Goal: Task Accomplishment & Management: Manage account settings

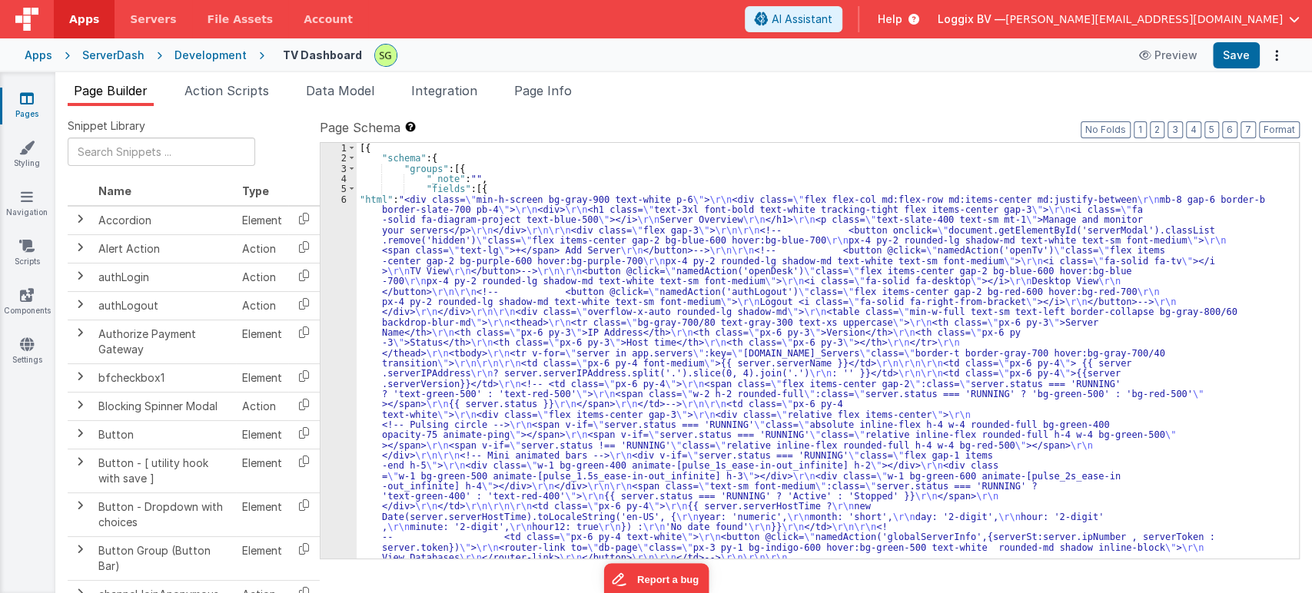
click at [344, 197] on div "6" at bounding box center [339, 532] width 36 height 676
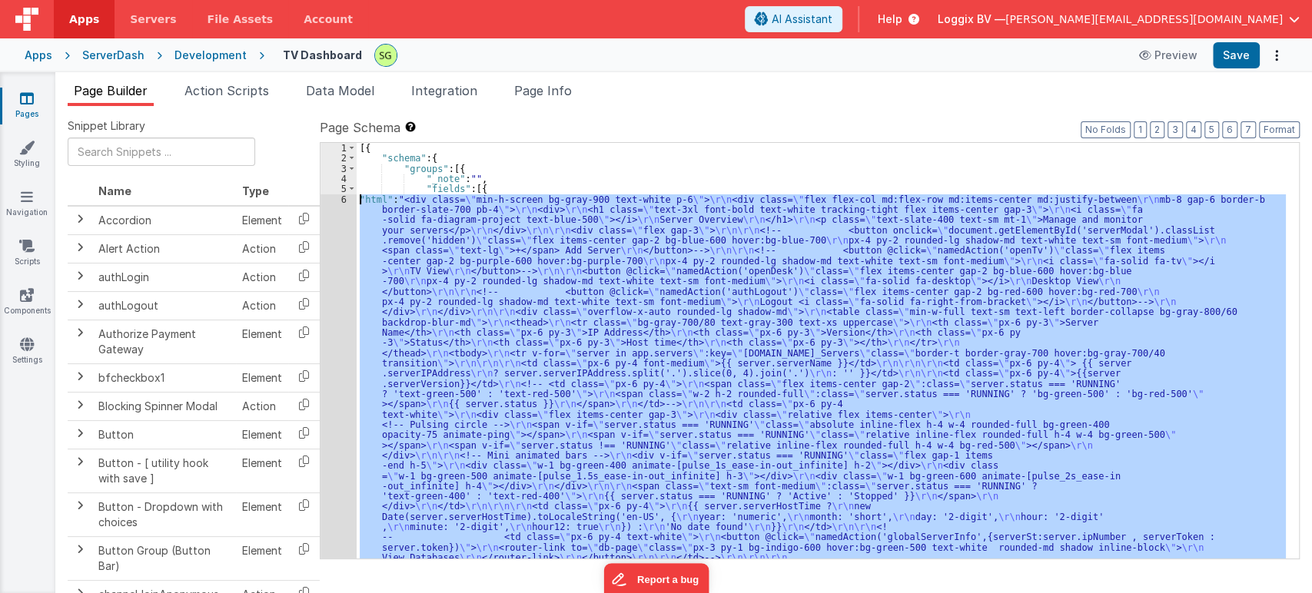
click at [344, 197] on div "6" at bounding box center [339, 532] width 36 height 676
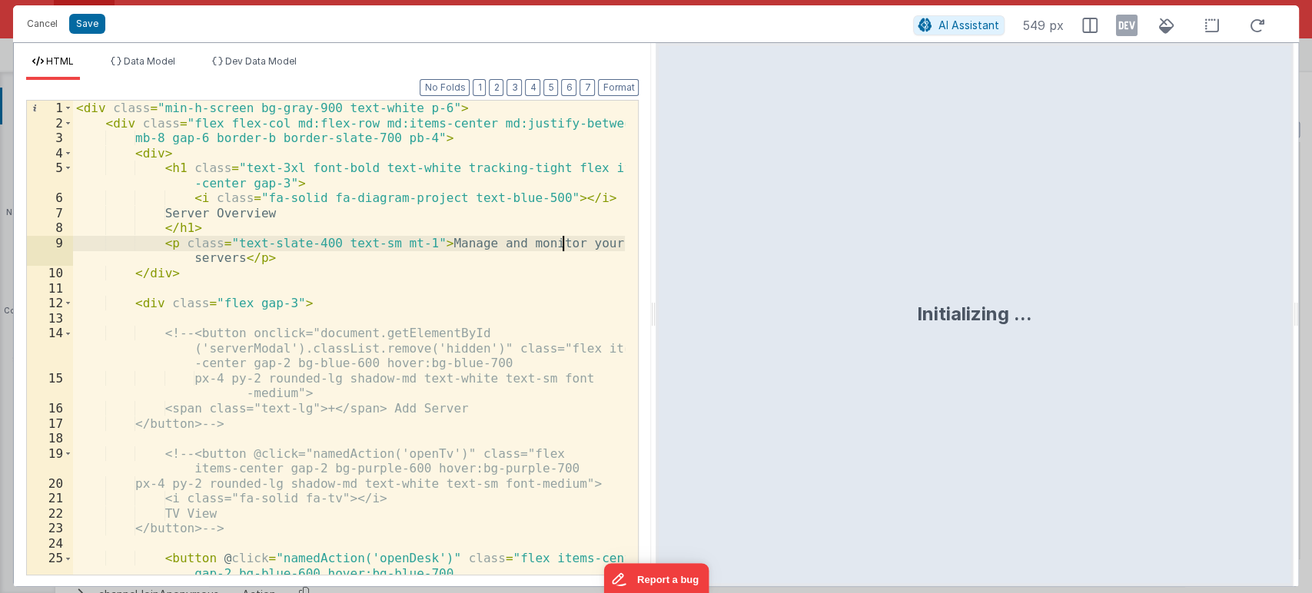
click at [564, 237] on div "< div class = "min-h-screen bg-gray-900 text-white p-6" > < div class = "flex f…" at bounding box center [349, 353] width 553 height 504
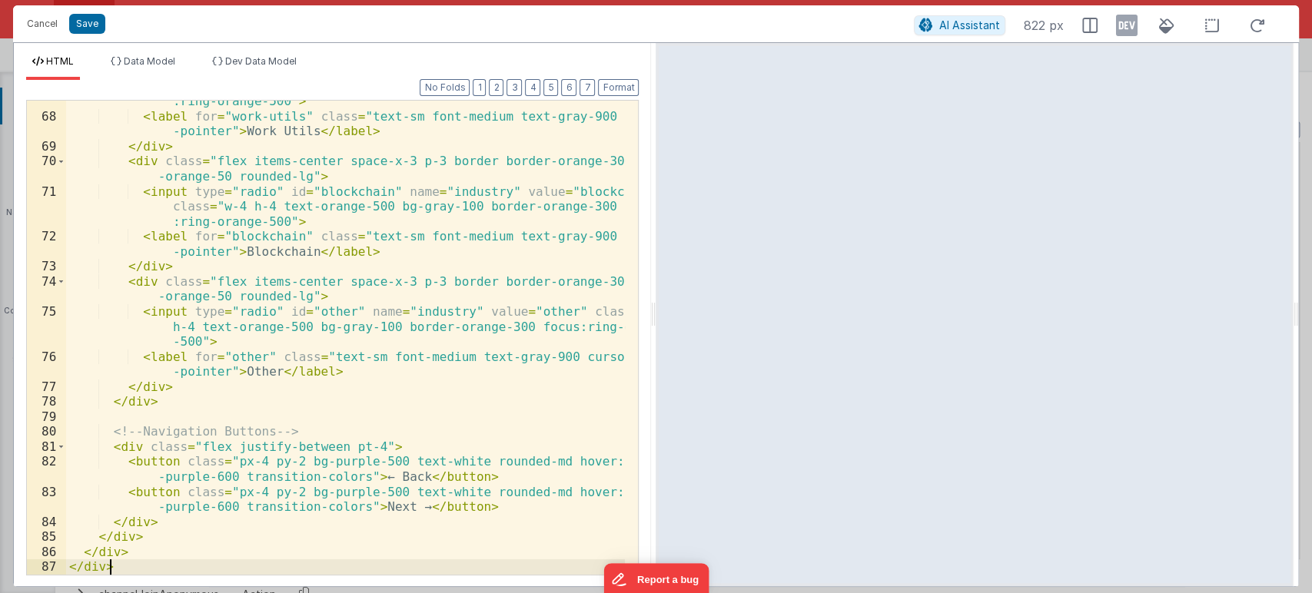
scroll to position [1555, 0]
click at [286, 178] on div "< input type = "radio" id = "work-utils" name = "industry" value = "work-utils"…" at bounding box center [346, 331] width 560 height 534
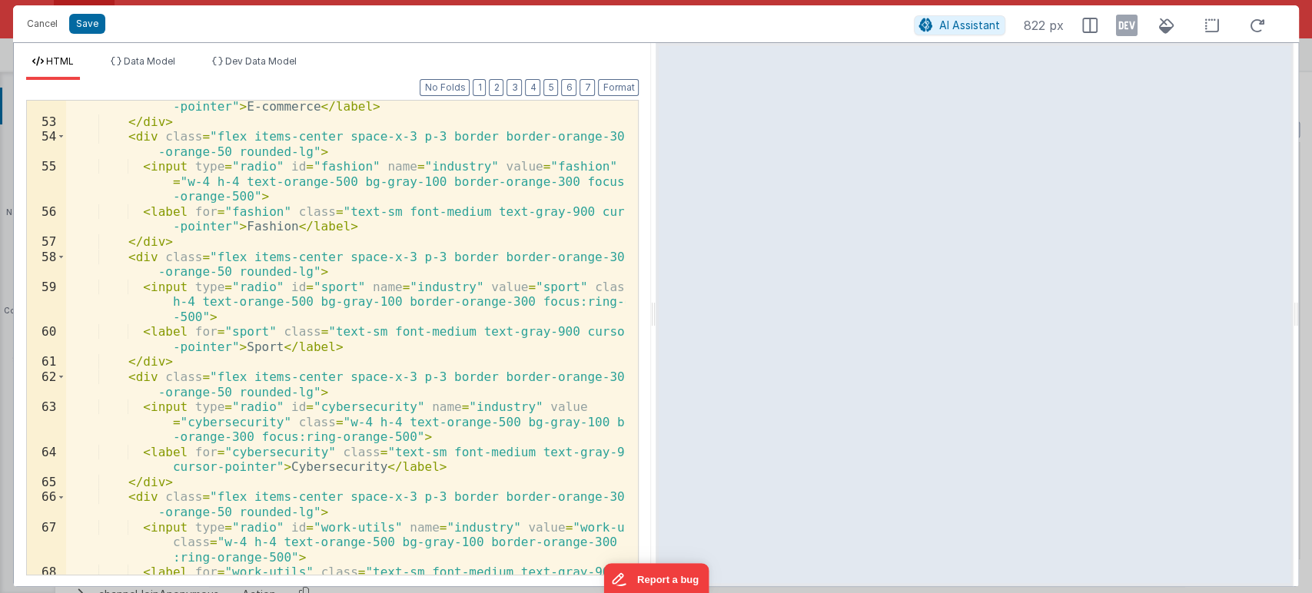
scroll to position [1108, 0]
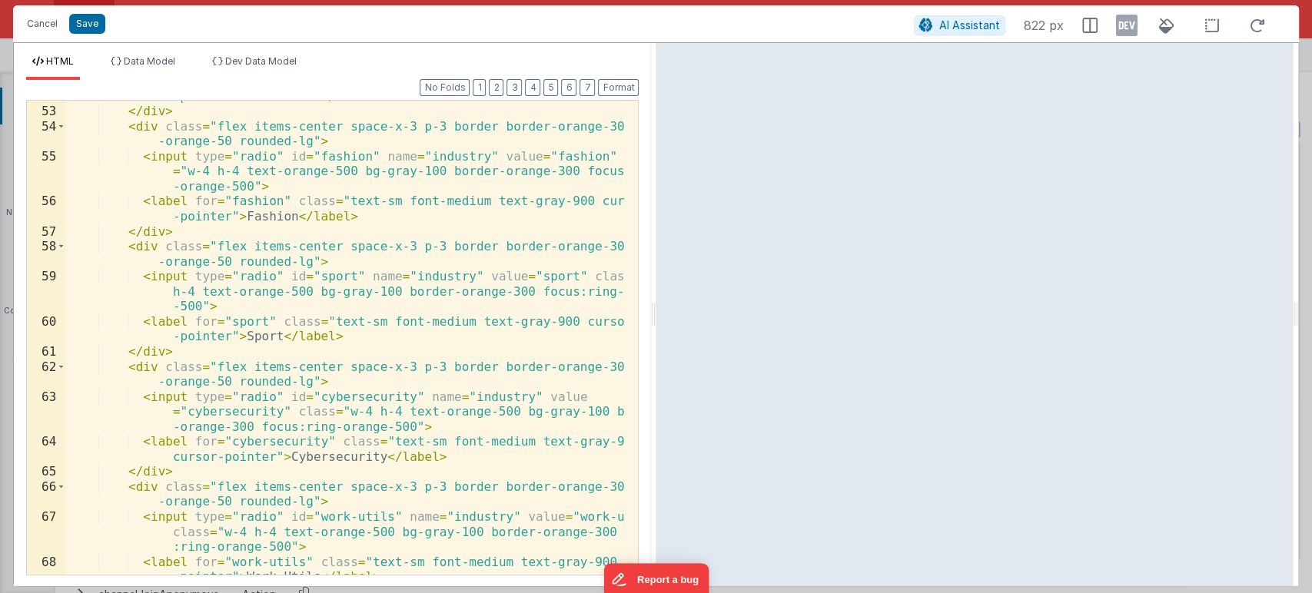
click at [211, 118] on div "< label for = "ecommerce" class = "text-sm font-medium text-gray-900 cursor -po…" at bounding box center [346, 341] width 560 height 534
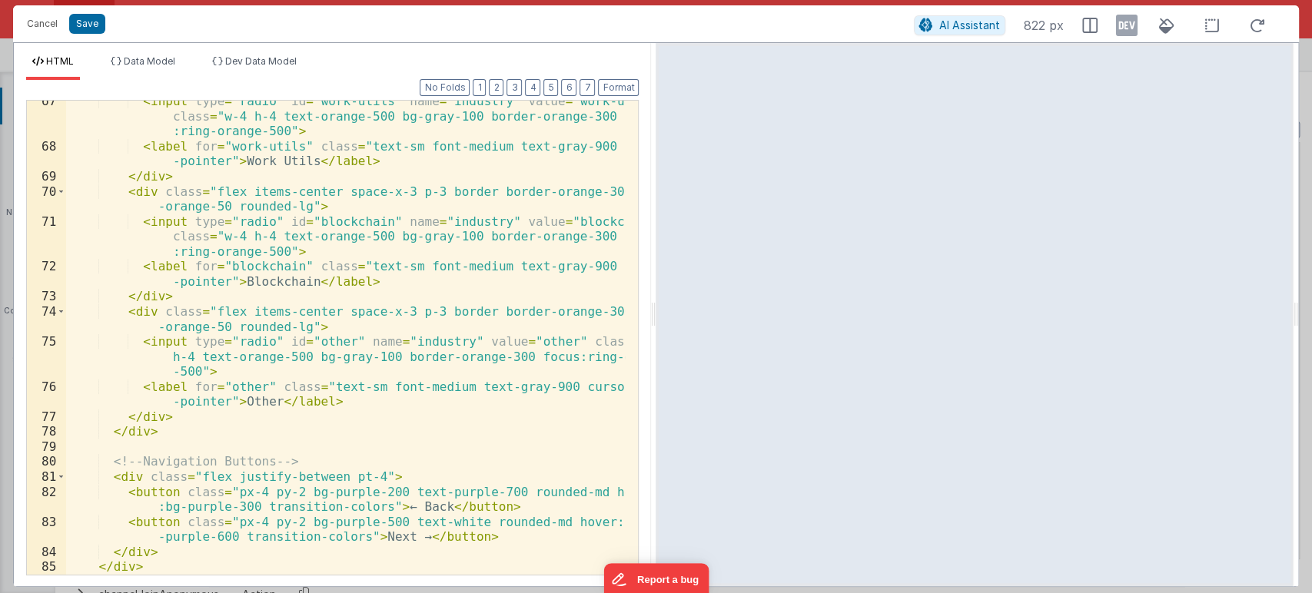
scroll to position [1525, 0]
click at [374, 238] on div "< input type = "radio" id = "work-utils" name = "industry" value = "work-utils"…" at bounding box center [346, 361] width 560 height 534
click at [356, 269] on div "< input type = "radio" id = "work-utils" name = "industry" value = "work-utils"…" at bounding box center [346, 361] width 560 height 534
click at [473, 375] on div "< input type = "radio" id = "work-utils" name = "industry" value = "work-utils"…" at bounding box center [346, 361] width 560 height 534
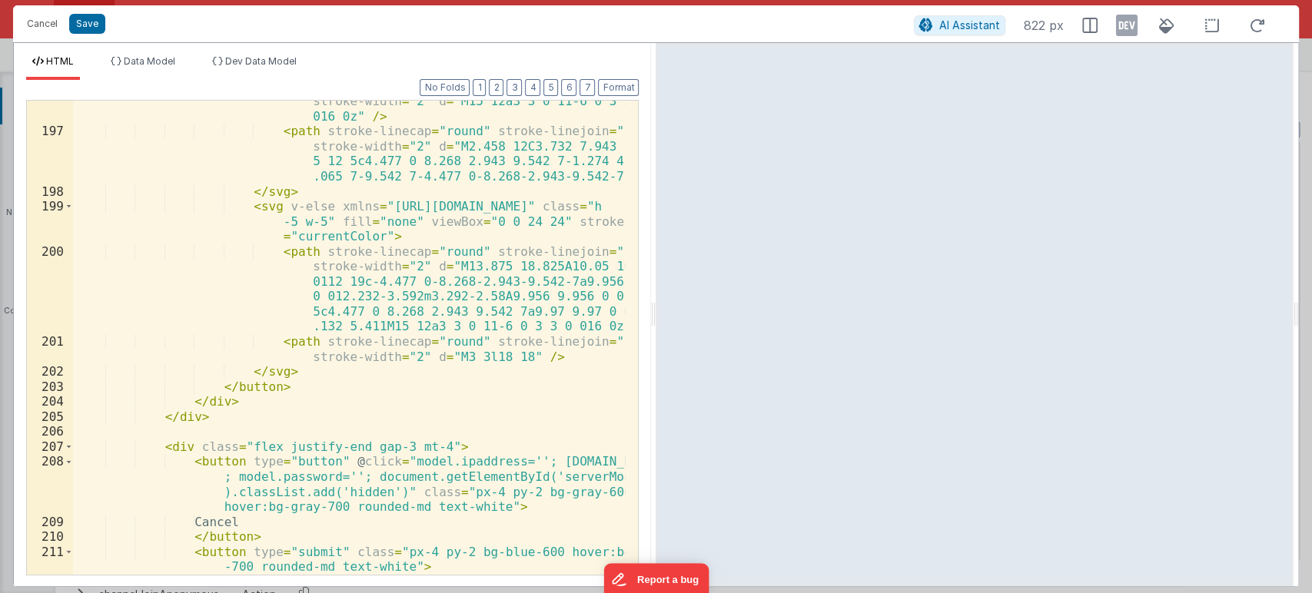
scroll to position [3750, 0]
click at [82, 13] on div "Cancel Save" at bounding box center [466, 24] width 895 height 22
click at [83, 14] on button "Save" at bounding box center [87, 24] width 36 height 20
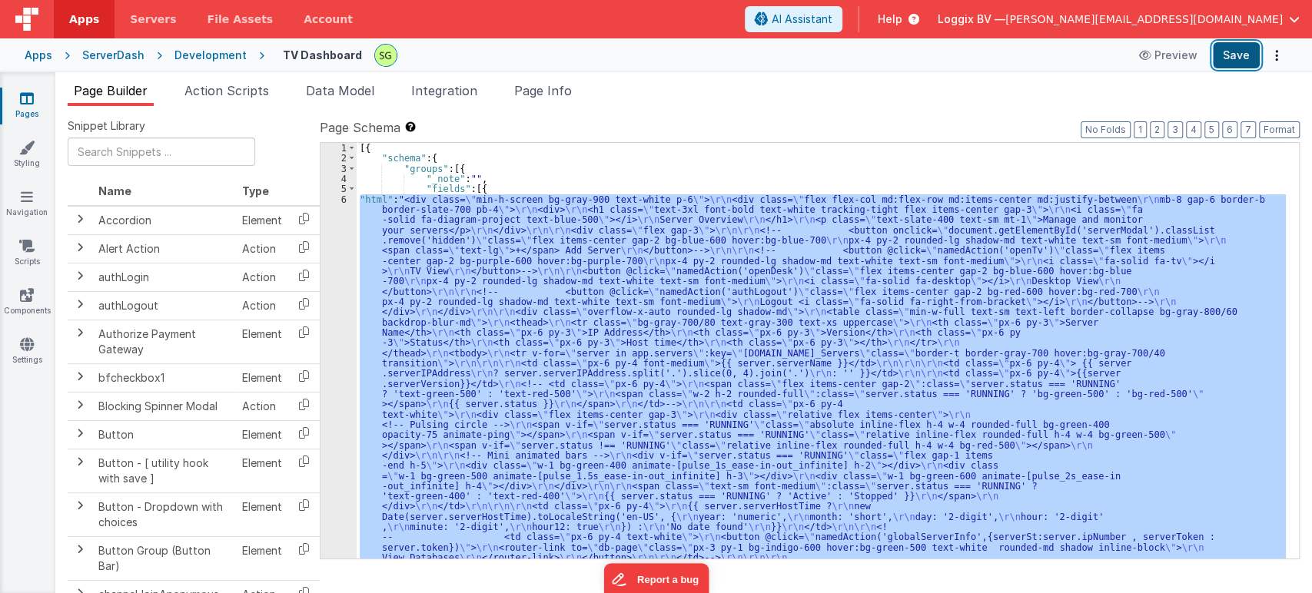
click at [1215, 45] on button "Save" at bounding box center [1236, 55] width 47 height 26
